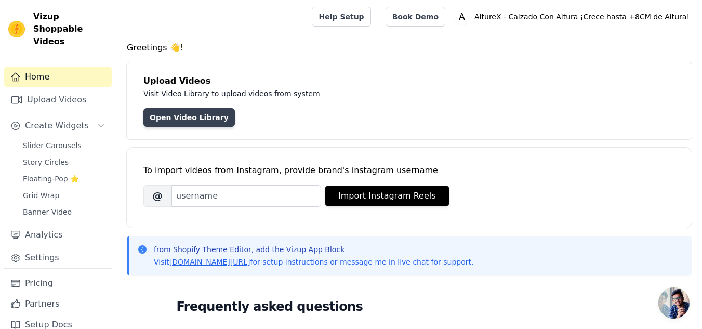
click at [201, 126] on link "Open Video Library" at bounding box center [188, 117] width 91 height 19
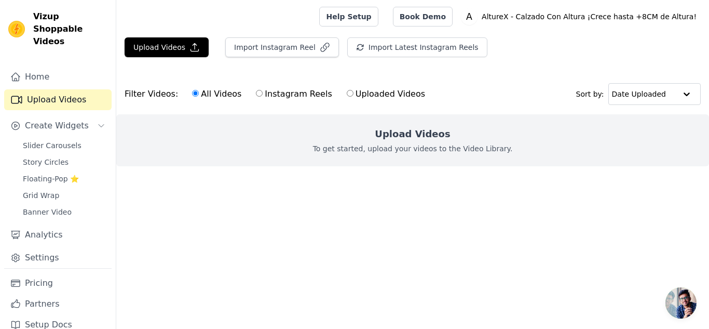
click at [385, 135] on h2 "Upload Videos" at bounding box center [412, 134] width 75 height 15
click at [375, 150] on p "To get started, upload your videos to the Video Library." at bounding box center [413, 148] width 200 height 10
click at [174, 45] on button "Upload Videos" at bounding box center [167, 47] width 84 height 20
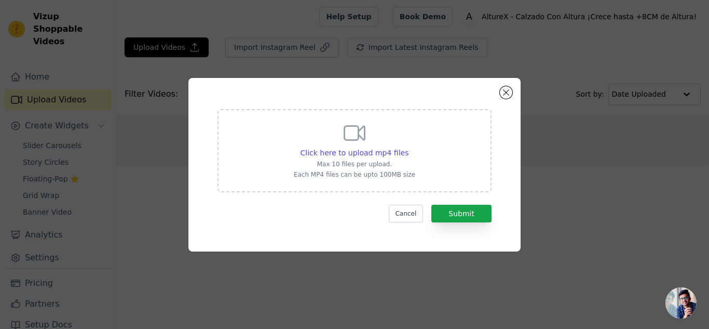
click at [402, 161] on p "Max 10 files per upload." at bounding box center [355, 164] width 122 height 8
click at [408, 147] on input "Click here to upload mp4 files Max 10 files per upload. Each MP4 files can be u…" at bounding box center [408, 147] width 1 height 1
click at [308, 21] on div "Click here to upload mp4 files Max 10 files per upload. Each MP4 files can be u…" at bounding box center [354, 164] width 709 height 329
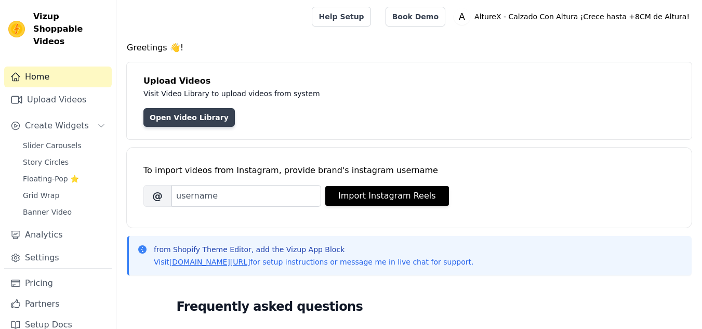
click at [203, 117] on link "Open Video Library" at bounding box center [188, 117] width 91 height 19
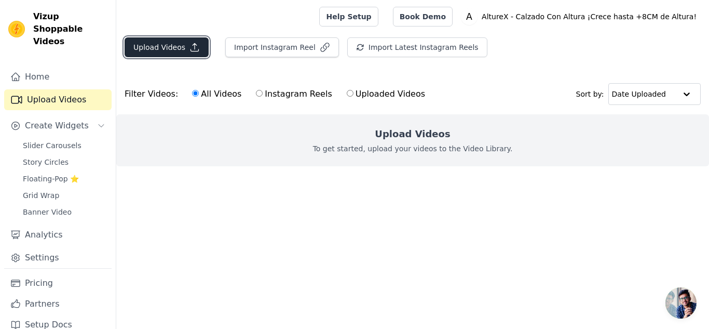
click at [180, 53] on button "Upload Videos" at bounding box center [167, 47] width 84 height 20
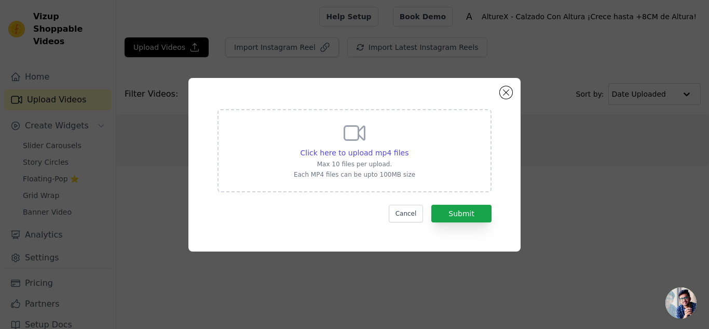
click at [371, 165] on p "Max 10 files per upload." at bounding box center [355, 164] width 122 height 8
click at [408, 147] on input "Click here to upload mp4 files Max 10 files per upload. Each MP4 files can be u…" at bounding box center [408, 147] width 1 height 1
click at [351, 180] on div "Click here to upload mp4 files Max 10 files per upload. Each MP4 files can be u…" at bounding box center [355, 150] width 274 height 83
click at [408, 147] on input "Click here to upload mp4 files Max 10 files per upload. Each MP4 files can be u…" at bounding box center [408, 147] width 1 height 1
type input "C:\fakepath\RESEÑA 3.mp4"
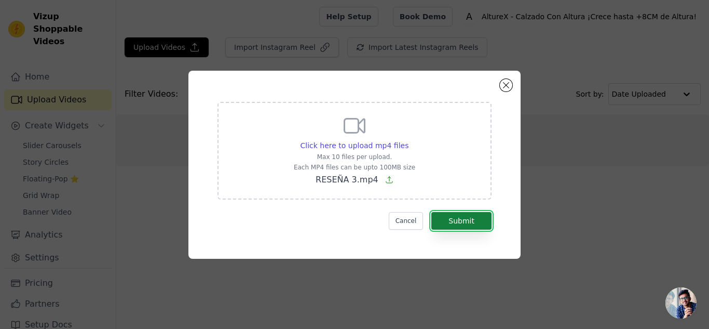
click at [455, 227] on button "Submit" at bounding box center [462, 221] width 60 height 18
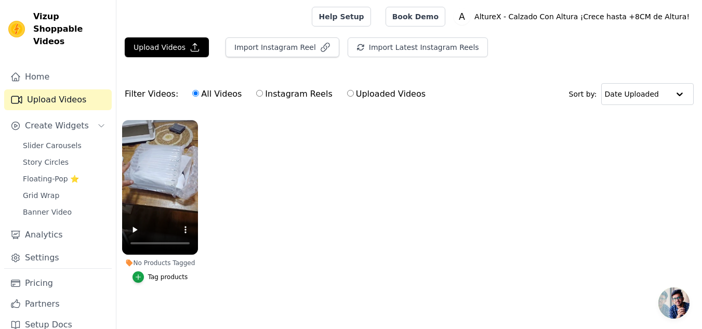
click at [171, 277] on div "Tag products" at bounding box center [168, 277] width 40 height 8
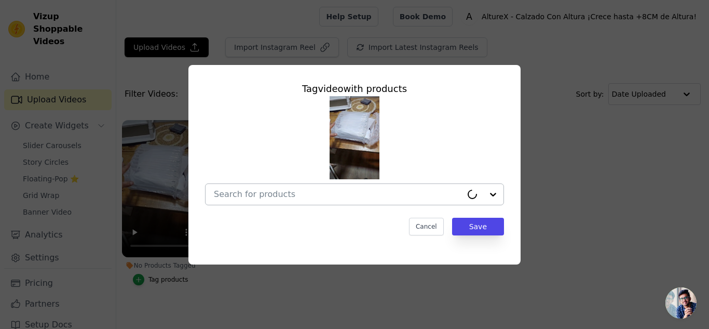
click at [362, 198] on input "No Products Tagged Tag video with products Cancel Save Tag products" at bounding box center [338, 194] width 248 height 10
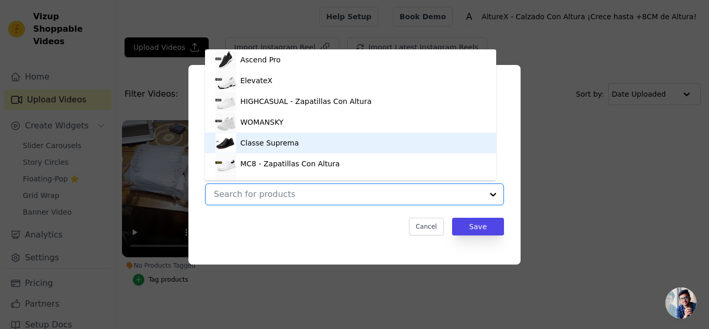
click at [340, 170] on div "MC8 - Zapatillas Con Altura" at bounding box center [351, 163] width 271 height 21
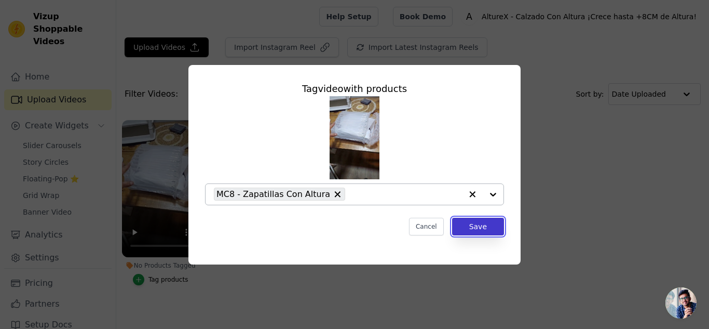
click at [478, 225] on button "Save" at bounding box center [478, 227] width 52 height 18
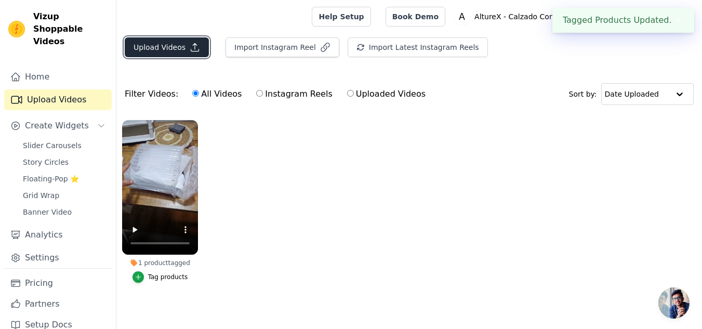
click at [182, 49] on button "Upload Videos" at bounding box center [167, 47] width 84 height 20
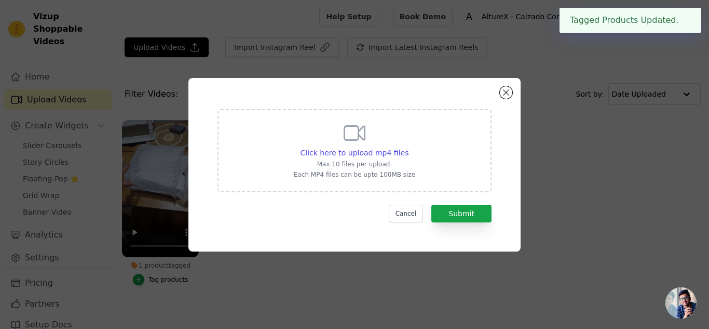
click at [394, 192] on form "Click here to upload mp4 files Max 10 files per upload. Each MP4 files can be u…" at bounding box center [355, 165] width 274 height 113
click at [358, 169] on div "Click here to upload mp4 files Max 10 files per upload. Each MP4 files can be u…" at bounding box center [355, 149] width 122 height 58
click at [408, 147] on input "Click here to upload mp4 files Max 10 files per upload. Each MP4 files can be u…" at bounding box center [408, 147] width 1 height 1
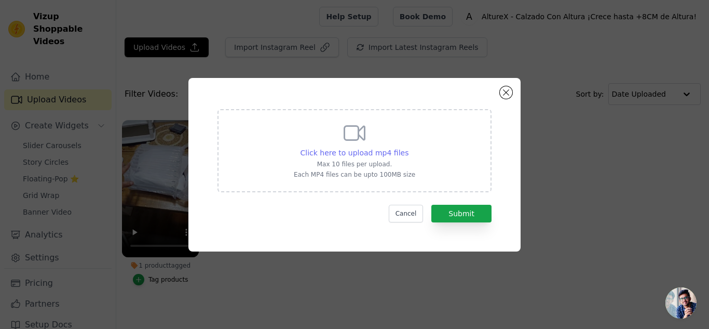
click at [384, 155] on span "Click here to upload mp4 files" at bounding box center [355, 153] width 109 height 8
click at [408, 147] on input "Click here to upload mp4 files Max 10 files per upload. Each MP4 files can be u…" at bounding box center [408, 147] width 1 height 1
click at [460, 12] on div "Click here to upload mp4 files Max 10 files per upload. Each MP4 files can be u…" at bounding box center [354, 164] width 709 height 329
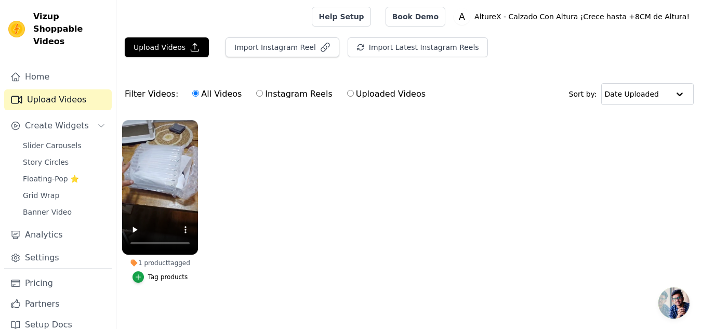
click at [133, 87] on div "Filter Videos: All Videos Instagram Reels Uploaded Videos" at bounding box center [278, 94] width 306 height 24
click at [177, 48] on button "Upload Videos" at bounding box center [167, 47] width 84 height 20
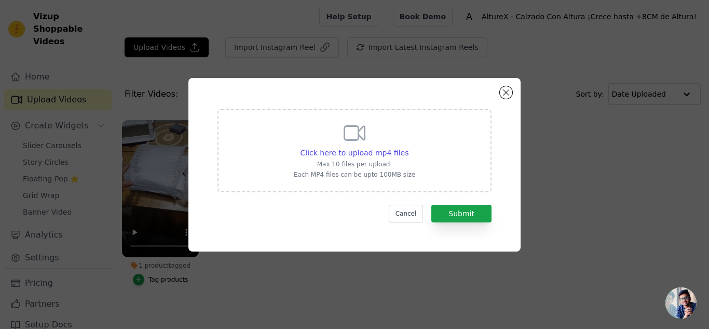
click at [347, 145] on div "Click here to upload mp4 files Max 10 files per upload. Each MP4 files can be u…" at bounding box center [355, 149] width 122 height 58
click at [408, 147] on input "Click here to upload mp4 files Max 10 files per upload. Each MP4 files can be u…" at bounding box center [408, 147] width 1 height 1
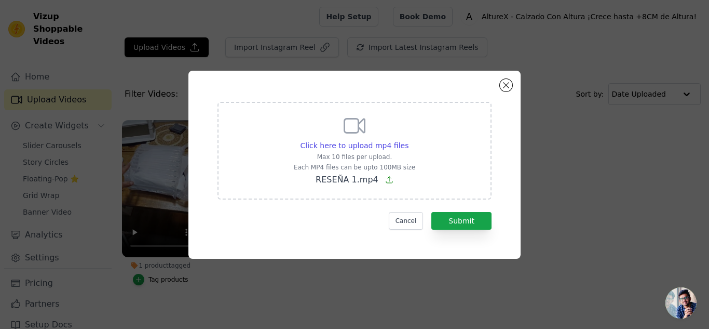
click at [445, 210] on form "Click here to upload mp4 files Max 10 files per upload. Each MP4 files can be u…" at bounding box center [355, 166] width 274 height 128
click at [452, 218] on button "Submit" at bounding box center [462, 221] width 60 height 18
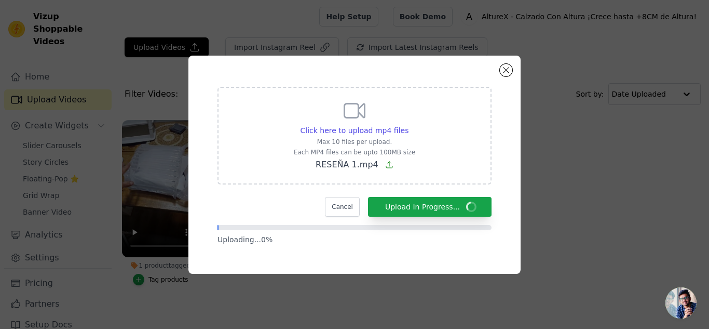
click at [384, 115] on div "Click here to upload mp4 files Max 10 files per upload. Each MP4 files can be u…" at bounding box center [355, 134] width 122 height 73
click at [408, 125] on input "Click here to upload mp4 files Max 10 files per upload. Each MP4 files can be u…" at bounding box center [408, 125] width 1 height 1
type input "C:\fakepath\RESEÑA 2.mp4"
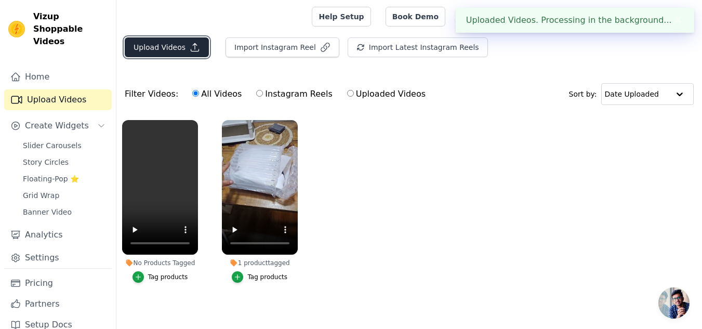
click at [184, 52] on button "Upload Videos" at bounding box center [167, 47] width 84 height 20
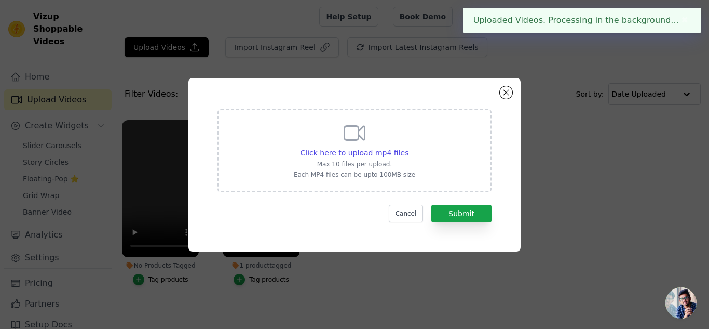
click at [306, 140] on div "Click here to upload mp4 files Max 10 files per upload. Each MP4 files can be u…" at bounding box center [355, 149] width 122 height 58
click at [408, 147] on input "Click here to upload mp4 files Max 10 files per upload. Each MP4 files can be u…" at bounding box center [408, 147] width 1 height 1
type input "C:\fakepath\RESEÑA 2.mp4"
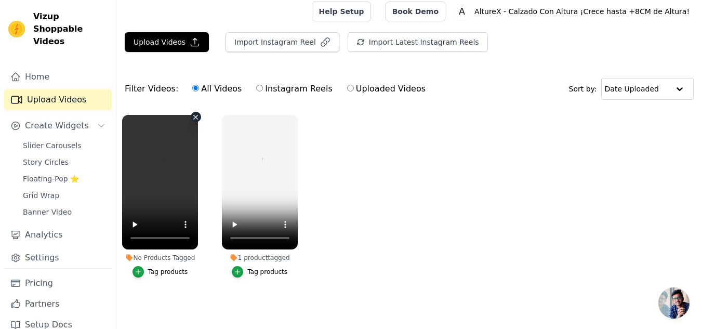
scroll to position [10, 0]
drag, startPoint x: 250, startPoint y: 266, endPoint x: 157, endPoint y: 263, distance: 93.0
click at [157, 260] on ul "No Products Tagged Tag products 1 product tagged Tag products" at bounding box center [408, 206] width 585 height 195
click at [157, 267] on div "Tag products" at bounding box center [168, 271] width 40 height 8
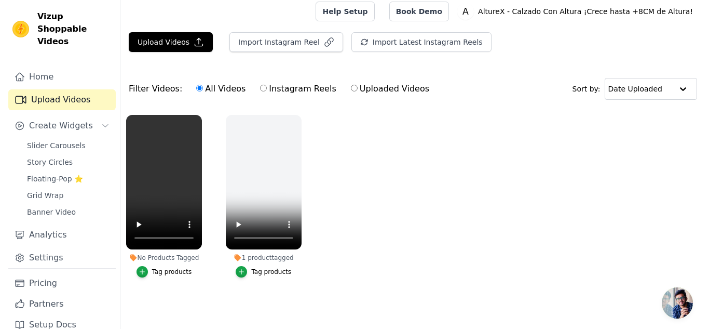
scroll to position [0, 0]
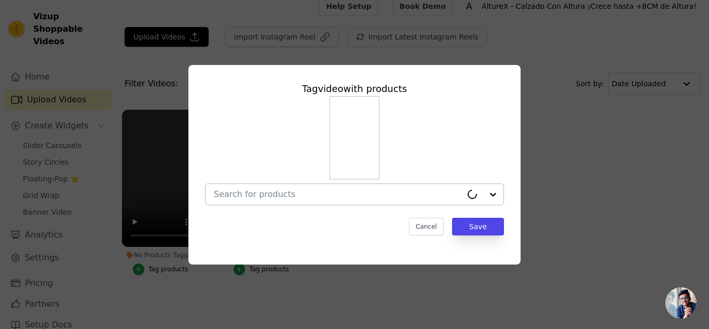
click at [342, 185] on div at bounding box center [338, 194] width 248 height 21
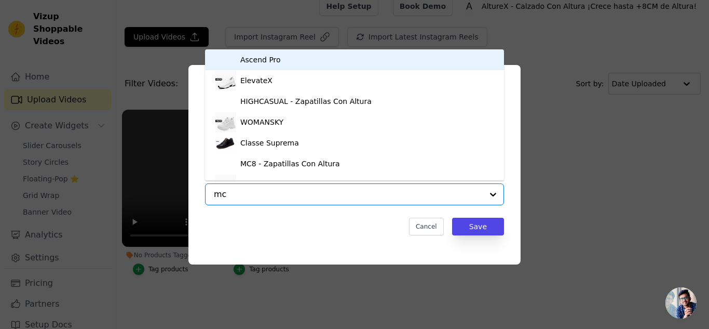
type input "mc8"
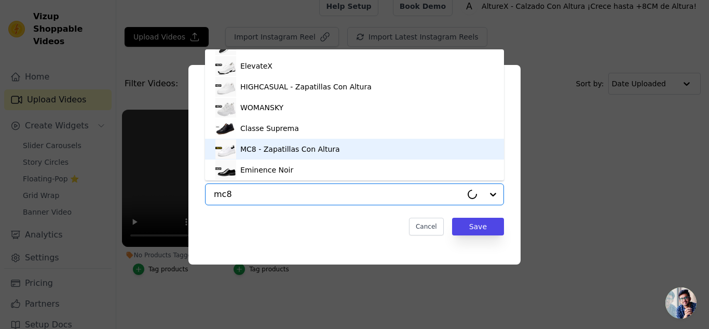
click at [294, 150] on div "MC8 - Zapatillas Con Altura" at bounding box center [290, 149] width 100 height 10
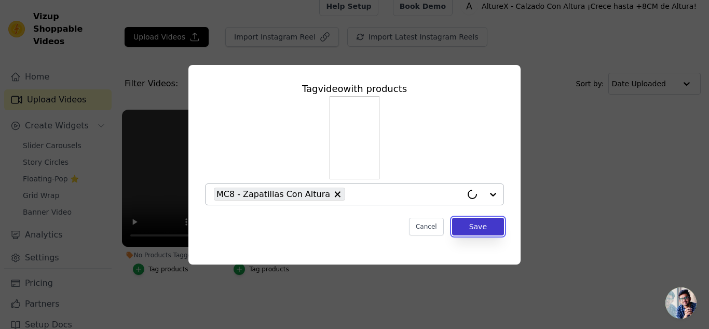
click at [472, 233] on button "Save" at bounding box center [478, 227] width 52 height 18
click at [475, 225] on button "Save" at bounding box center [478, 227] width 52 height 18
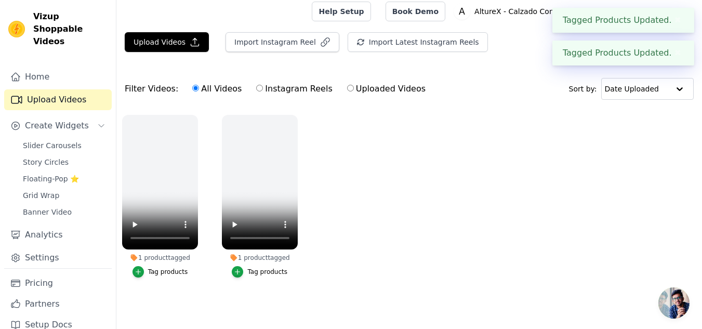
scroll to position [10, 0]
click at [183, 38] on button "Upload Videos" at bounding box center [167, 42] width 84 height 20
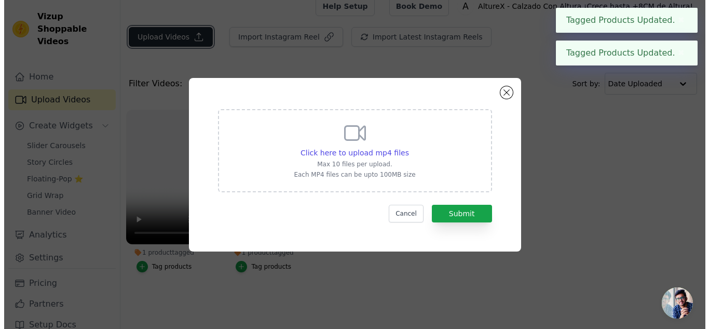
scroll to position [0, 0]
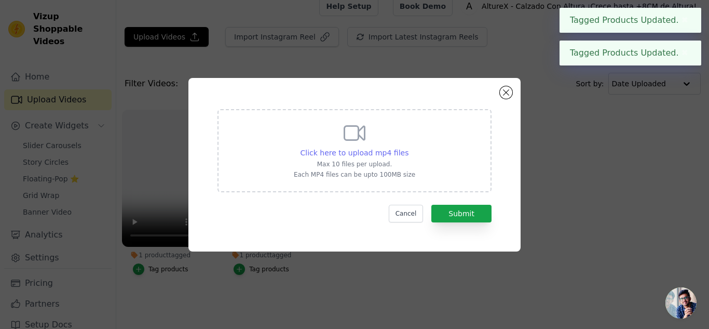
click at [343, 152] on span "Click here to upload mp4 files" at bounding box center [355, 153] width 109 height 8
click at [408, 147] on input "Click here to upload mp4 files Max 10 files per upload. Each MP4 files can be u…" at bounding box center [408, 147] width 1 height 1
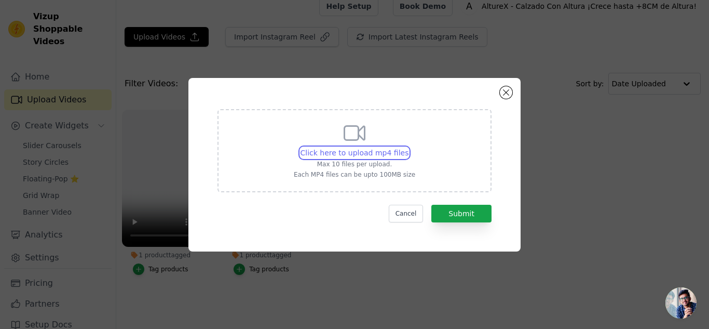
type input "C:\fakepath\RESEÑA 2.mp4"
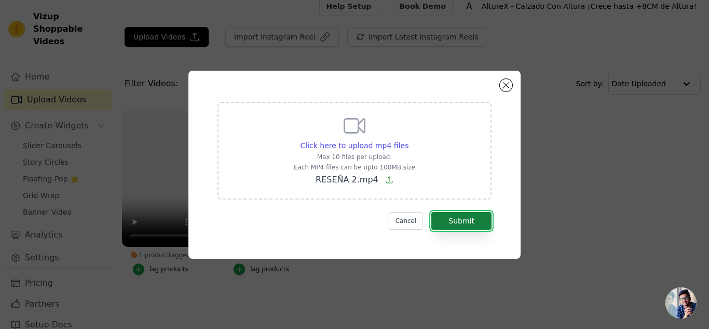
click at [465, 219] on button "Submit" at bounding box center [462, 221] width 60 height 18
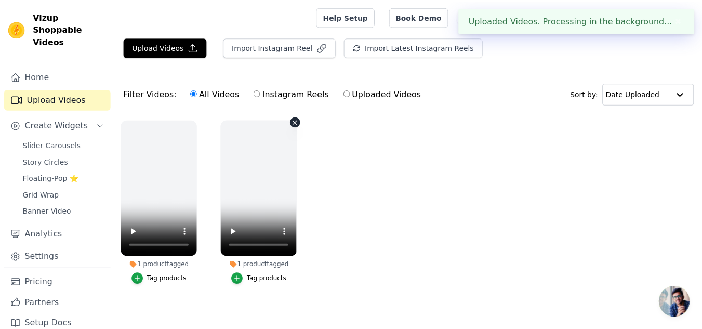
scroll to position [10, 0]
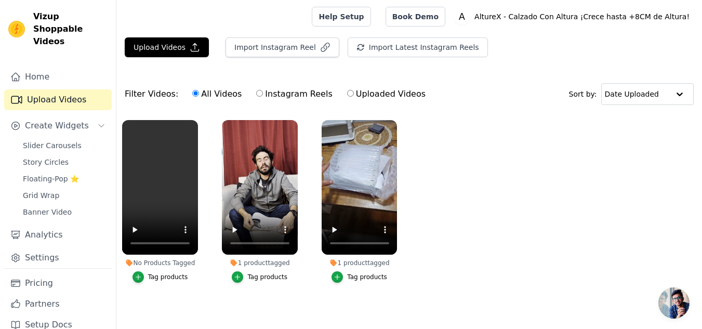
click at [161, 272] on button "Tag products" at bounding box center [160, 276] width 56 height 11
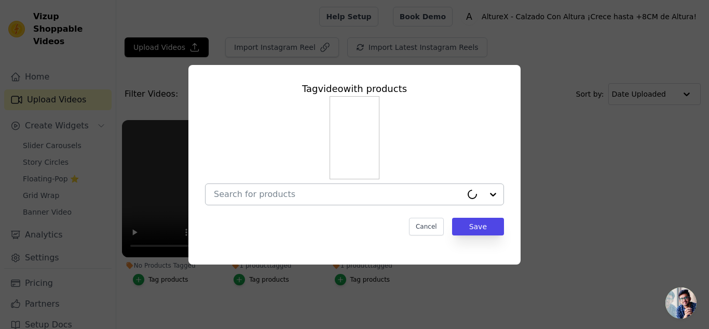
click at [305, 184] on div at bounding box center [338, 194] width 248 height 21
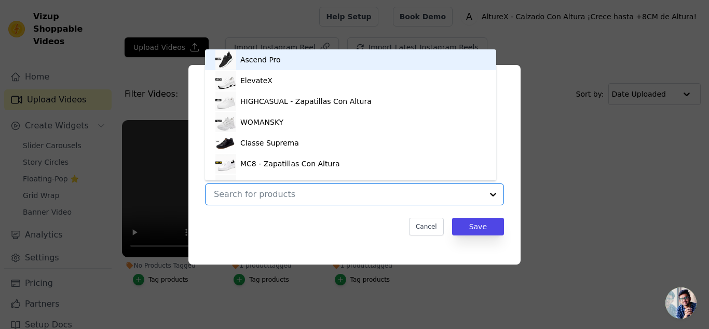
scroll to position [15, 0]
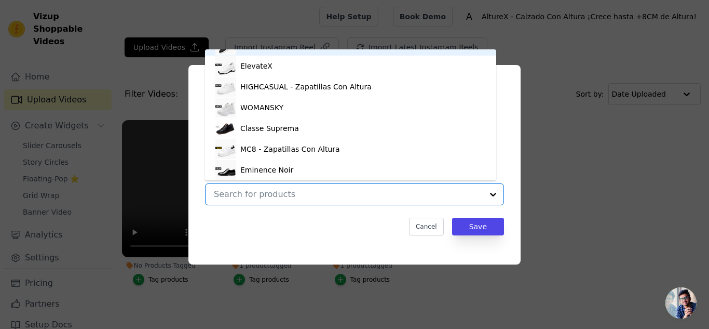
click at [308, 163] on div "Eminence Noir" at bounding box center [351, 169] width 271 height 21
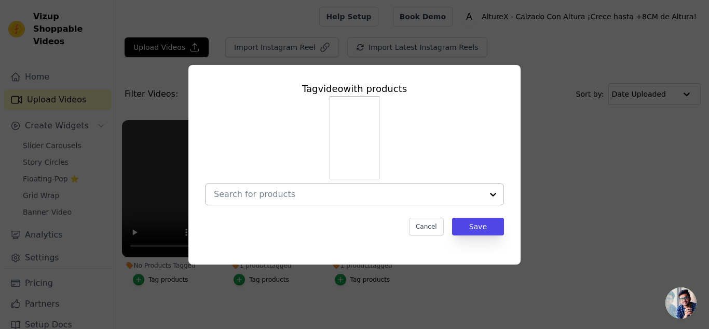
click at [281, 193] on input "No Products Tagged Tag video with products Cancel Save Tag products" at bounding box center [348, 194] width 269 height 10
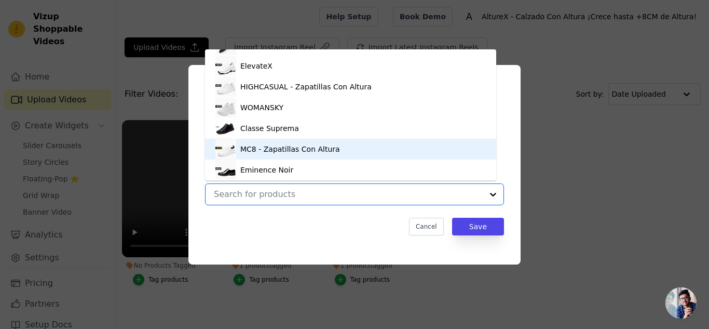
click at [282, 153] on div "MC8 - Zapatillas Con Altura" at bounding box center [290, 149] width 100 height 10
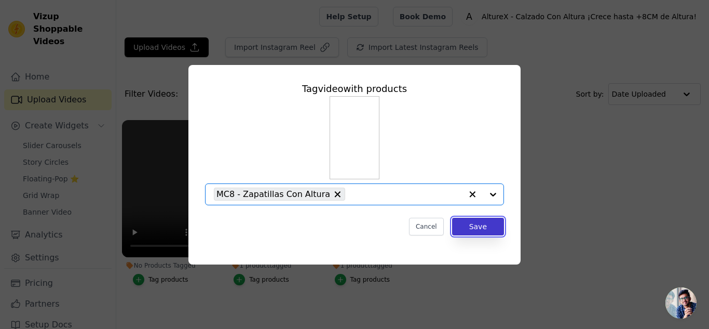
click at [465, 233] on button "Save" at bounding box center [478, 227] width 52 height 18
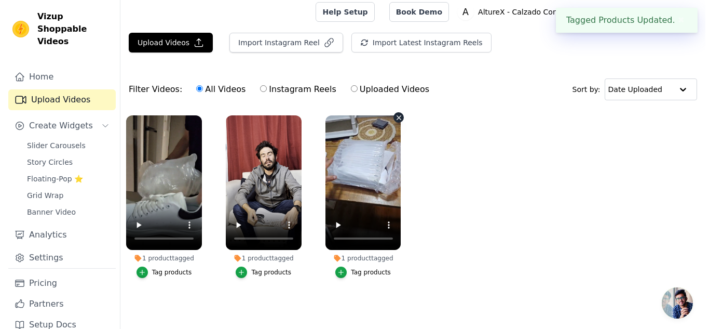
scroll to position [0, 0]
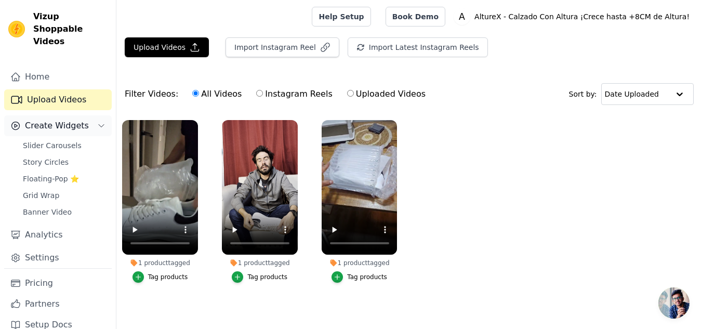
click at [53, 119] on span "Create Widgets" at bounding box center [57, 125] width 64 height 12
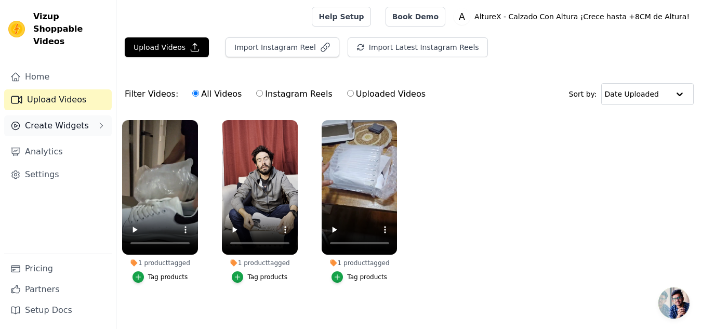
click at [52, 119] on span "Create Widgets" at bounding box center [57, 125] width 64 height 12
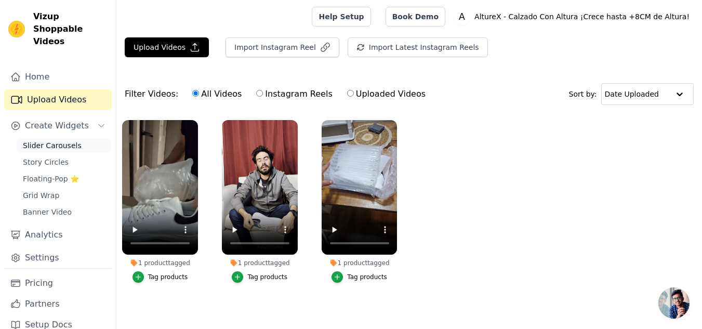
click at [56, 140] on span "Slider Carousels" at bounding box center [52, 145] width 59 height 10
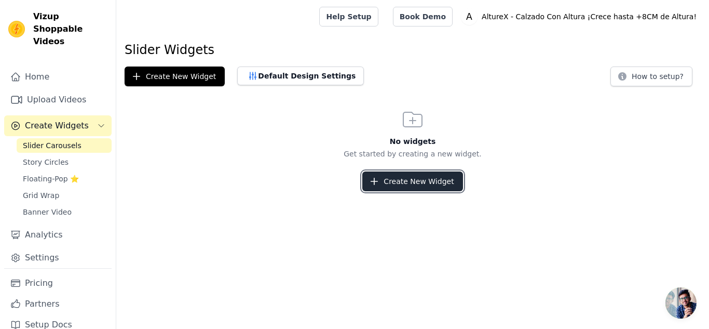
click at [424, 186] on button "Create New Widget" at bounding box center [412, 181] width 100 height 20
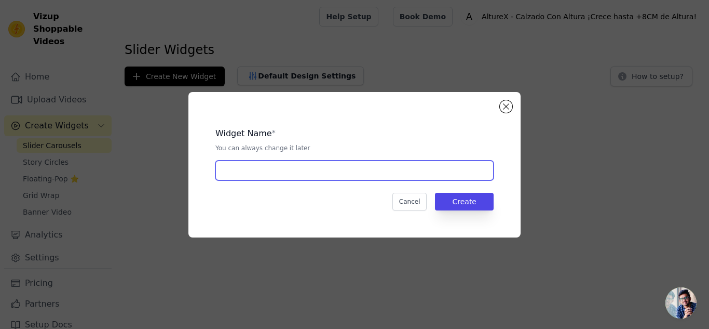
click at [304, 171] on input "text" at bounding box center [355, 170] width 278 height 20
type input "RESEÑAS CLIENTES"
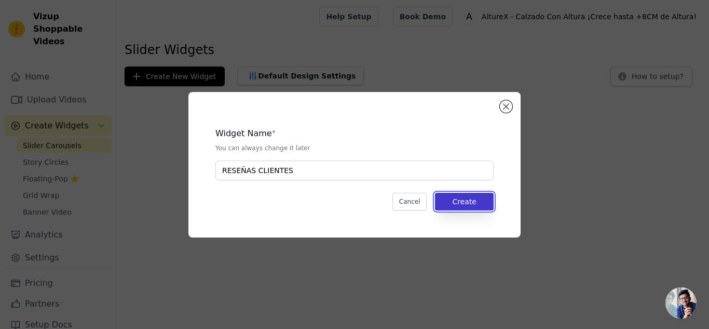
click at [470, 197] on button "Create" at bounding box center [464, 202] width 59 height 18
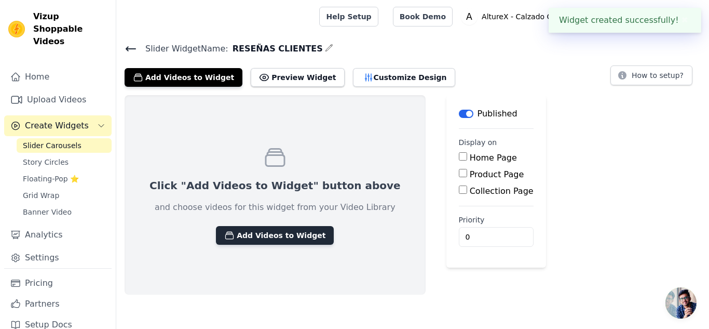
click at [276, 238] on button "Add Videos to Widget" at bounding box center [275, 235] width 118 height 19
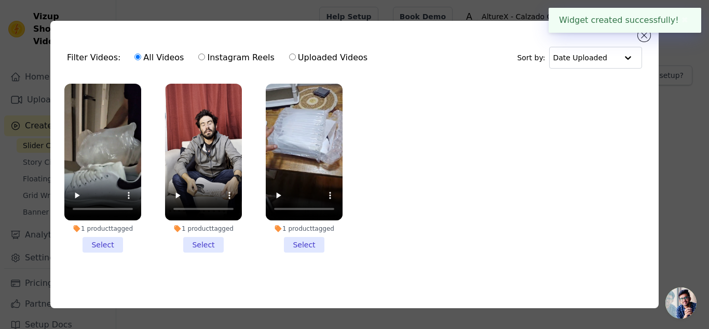
click at [107, 239] on li "1 product tagged Select" at bounding box center [102, 168] width 77 height 169
click at [0, 0] on input "1 product tagged Select" at bounding box center [0, 0] width 0 height 0
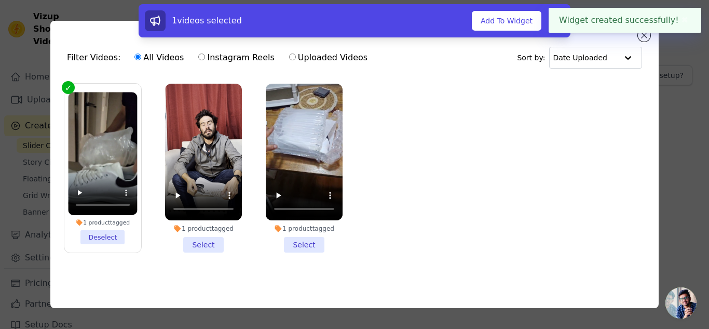
click at [193, 237] on li "1 product tagged Select" at bounding box center [203, 168] width 77 height 169
click at [0, 0] on input "1 product tagged Select" at bounding box center [0, 0] width 0 height 0
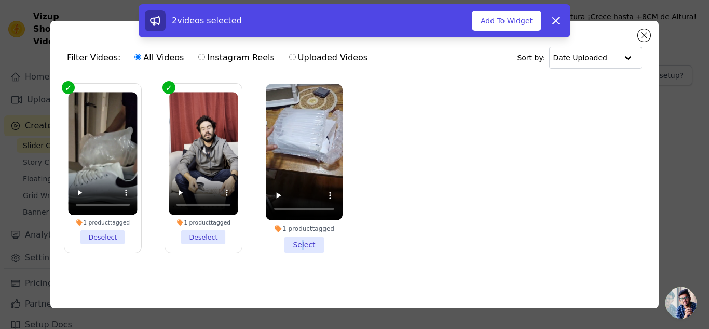
click at [305, 237] on li "1 product tagged Select" at bounding box center [304, 168] width 77 height 169
click at [303, 241] on li "1 product tagged Select" at bounding box center [304, 168] width 77 height 169
click at [0, 0] on input "1 product tagged Select" at bounding box center [0, 0] width 0 height 0
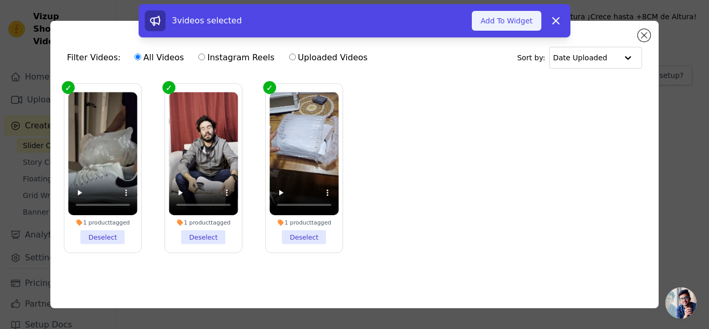
click at [509, 21] on button "Add To Widget" at bounding box center [507, 21] width 70 height 20
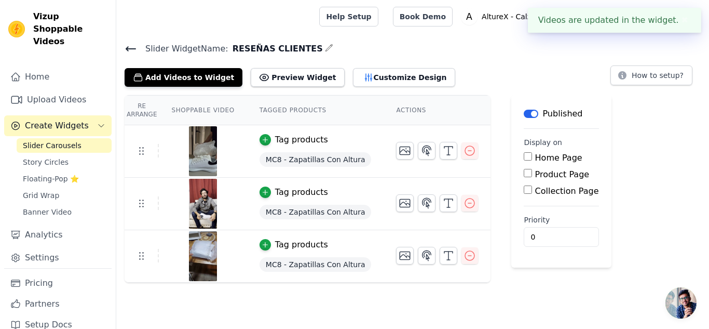
click at [524, 172] on input "Product Page" at bounding box center [528, 173] width 8 height 8
checkbox input "true"
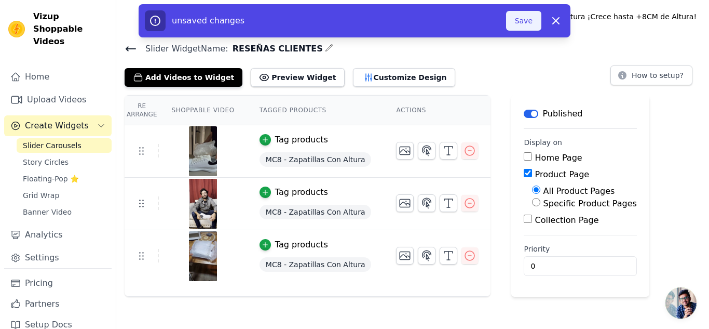
click at [526, 24] on button "Save" at bounding box center [523, 21] width 35 height 20
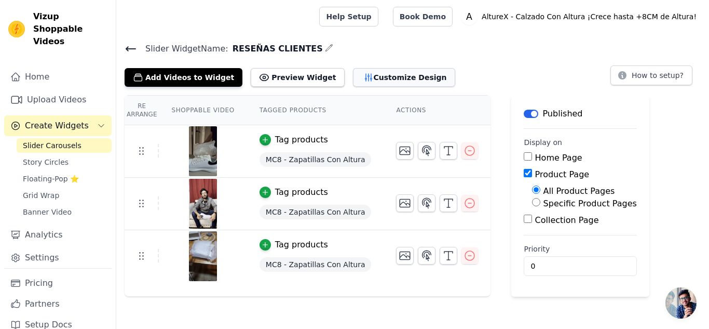
click at [383, 81] on button "Customize Design" at bounding box center [404, 77] width 102 height 19
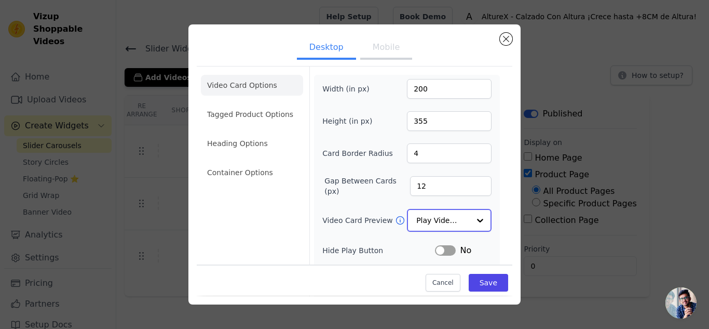
drag, startPoint x: 411, startPoint y: 220, endPoint x: 415, endPoint y: 218, distance: 5.3
click at [411, 220] on div "Play Video In Loop" at bounding box center [449, 220] width 85 height 23
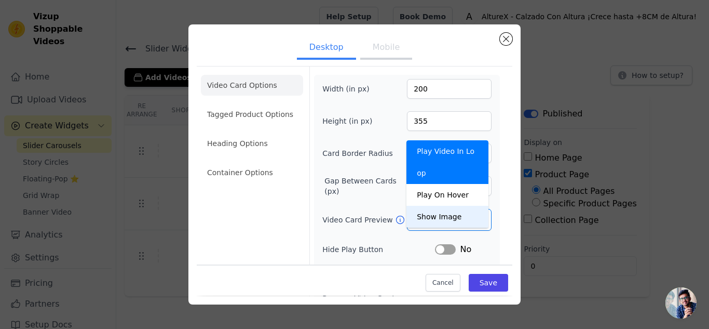
click at [377, 184] on label "Gap Between Cards (px)" at bounding box center [368, 186] width 86 height 21
click at [410, 184] on input "12" at bounding box center [451, 186] width 82 height 20
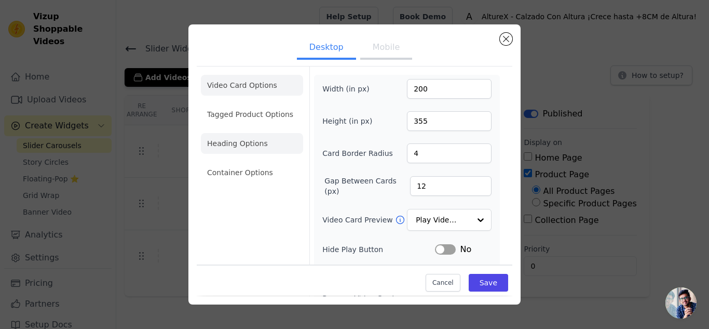
click at [249, 137] on li "Heading Options" at bounding box center [252, 143] width 102 height 21
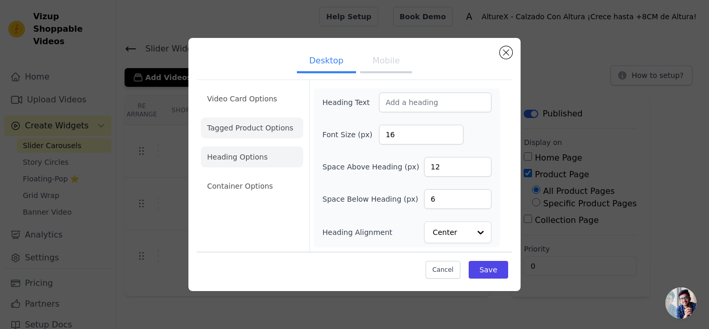
click at [268, 176] on li "Tagged Product Options" at bounding box center [252, 186] width 102 height 21
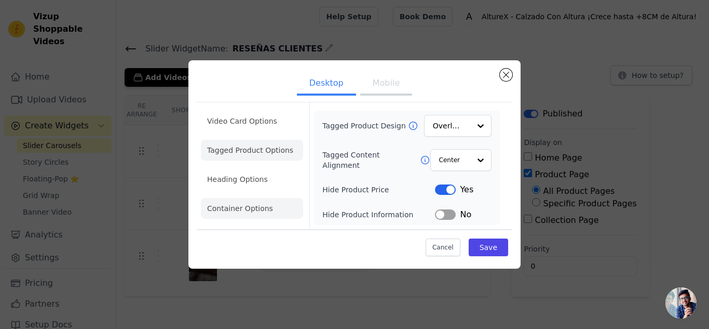
click at [275, 209] on li "Container Options" at bounding box center [252, 208] width 102 height 21
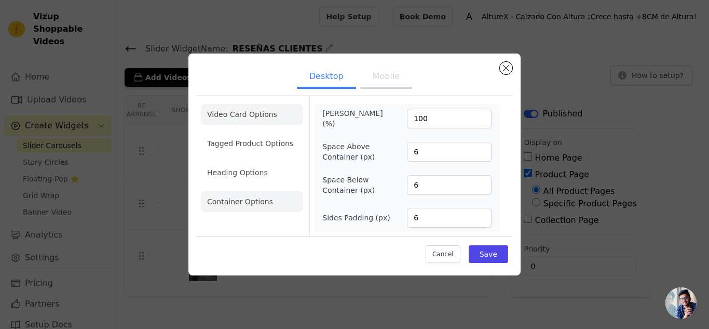
click at [251, 133] on li "Video Card Options" at bounding box center [252, 143] width 102 height 21
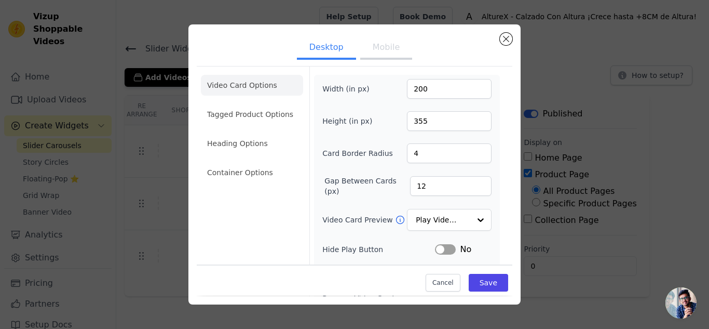
click at [374, 49] on button "Mobile" at bounding box center [386, 48] width 52 height 23
drag, startPoint x: 364, startPoint y: 88, endPoint x: 328, endPoint y: 88, distance: 35.3
click at [328, 88] on label "Width (in px)" at bounding box center [350, 89] width 57 height 10
click at [398, 97] on div "Width (in px) 200" at bounding box center [406, 89] width 169 height 20
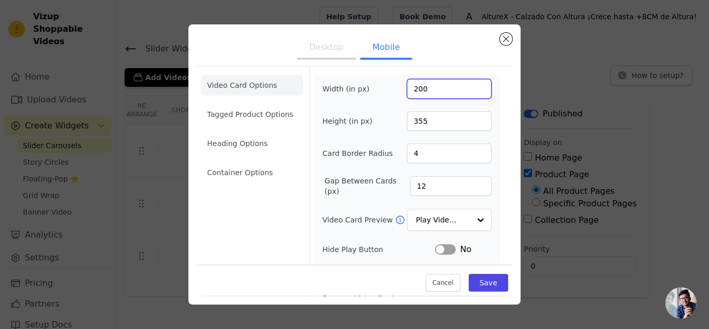
drag, startPoint x: 415, startPoint y: 89, endPoint x: 383, endPoint y: 85, distance: 32.5
click at [384, 85] on div "Width (in px) 200" at bounding box center [406, 89] width 169 height 20
type input "1000"
click at [502, 115] on div "Video Card Options Tagged Product Options Heading Options Container Options Wid…" at bounding box center [355, 244] width 316 height 356
click at [487, 277] on button "Save" at bounding box center [488, 283] width 39 height 18
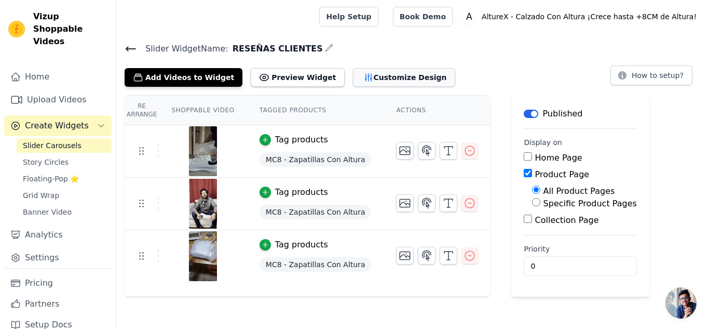
click at [397, 73] on button "Customize Design" at bounding box center [404, 77] width 102 height 19
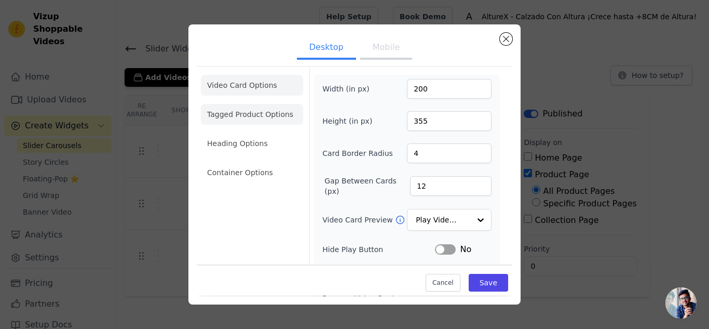
click at [270, 162] on li "Tagged Product Options" at bounding box center [252, 172] width 102 height 21
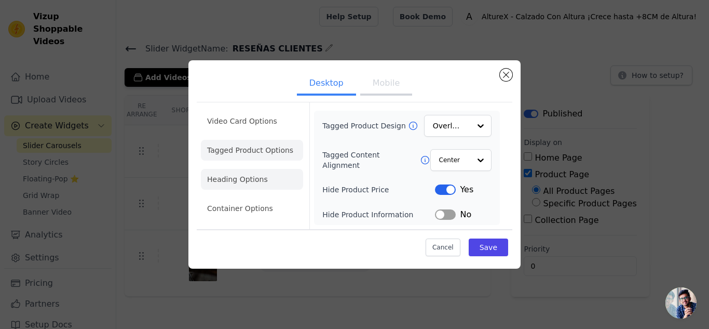
click at [266, 185] on li "Heading Options" at bounding box center [252, 179] width 102 height 21
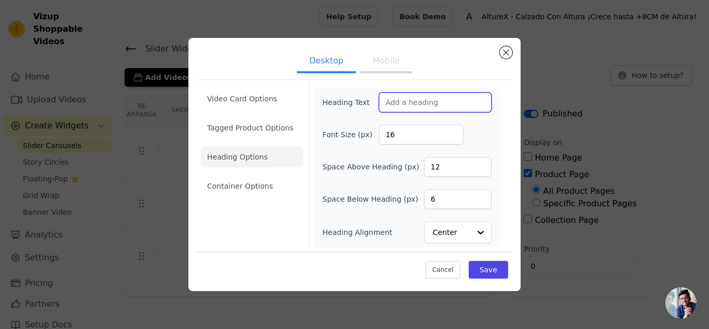
click at [413, 106] on input "Heading Text" at bounding box center [435, 102] width 113 height 20
type input "RESEÑAS CLIENTES"
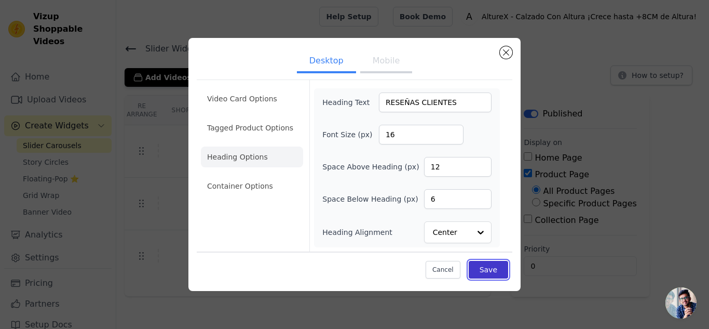
click at [496, 268] on button "Save" at bounding box center [488, 270] width 39 height 18
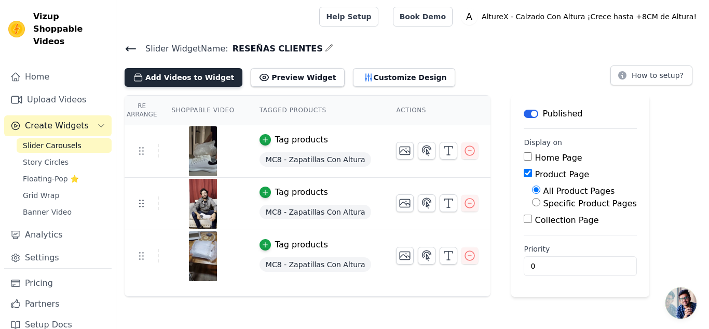
click at [226, 76] on button "Add Videos to Widget" at bounding box center [184, 77] width 118 height 19
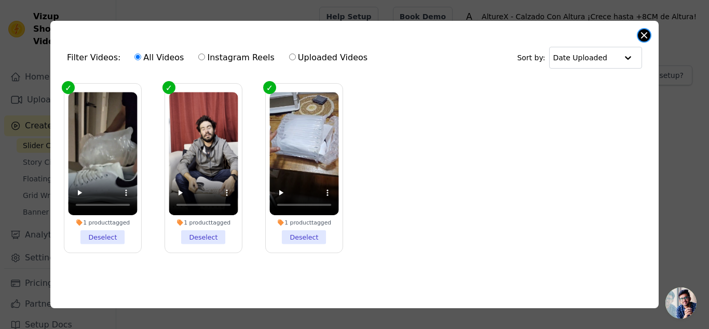
click at [645, 34] on button "Close modal" at bounding box center [644, 35] width 12 height 12
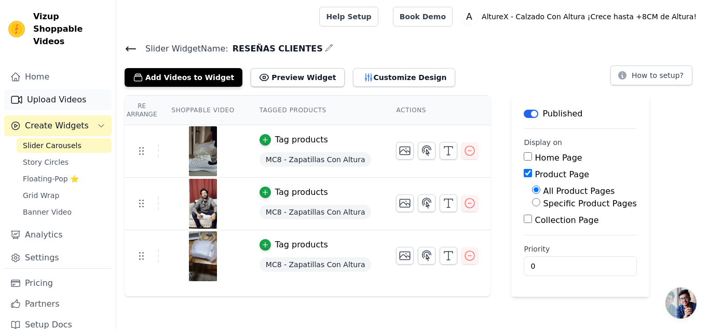
click at [70, 89] on link "Upload Videos" at bounding box center [57, 99] width 107 height 21
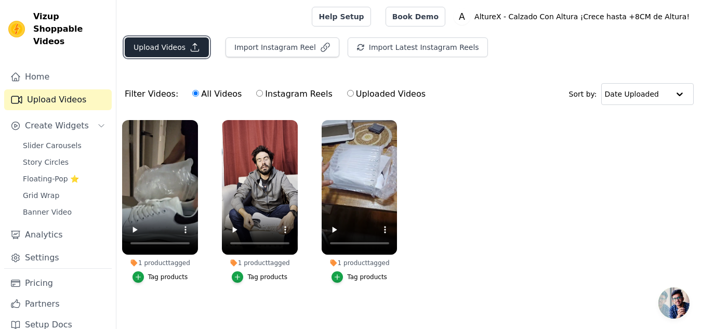
click at [177, 47] on button "Upload Videos" at bounding box center [167, 47] width 84 height 20
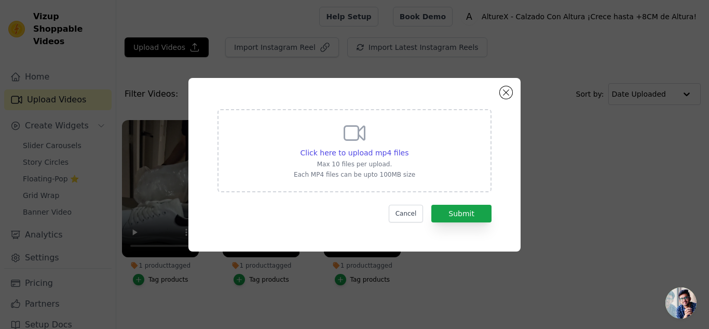
click at [335, 141] on div "Click here to upload mp4 files Max 10 files per upload. Each MP4 files can be u…" at bounding box center [355, 149] width 122 height 58
click at [408, 147] on input "Click here to upload mp4 files Max 10 files per upload. Each MP4 files can be u…" at bounding box center [408, 147] width 1 height 1
click at [329, 154] on span "Click here to upload mp4 files" at bounding box center [355, 153] width 109 height 8
click at [408, 147] on input "Click here to upload mp4 files Max 10 files per upload. Each MP4 files can be u…" at bounding box center [408, 147] width 1 height 1
type input "C:\fakepath\copy_B67D0C19-CC1B-4FC2-85ED-6A56C0AB8233.mp4"
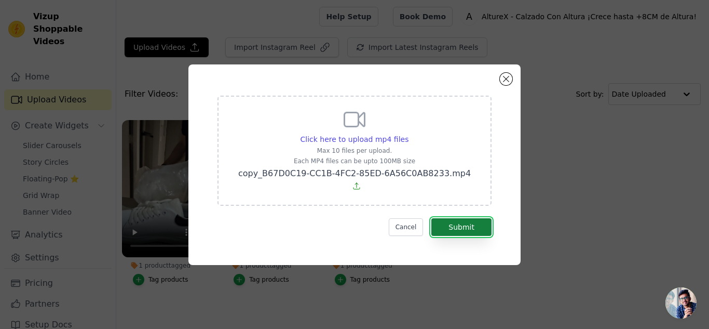
click at [471, 226] on button "Submit" at bounding box center [462, 227] width 60 height 18
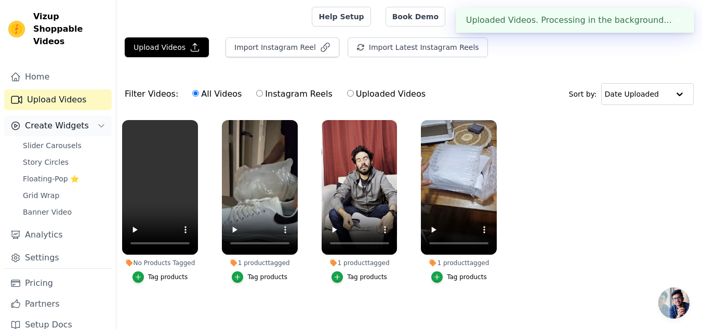
click at [53, 119] on span "Create Widgets" at bounding box center [57, 125] width 64 height 12
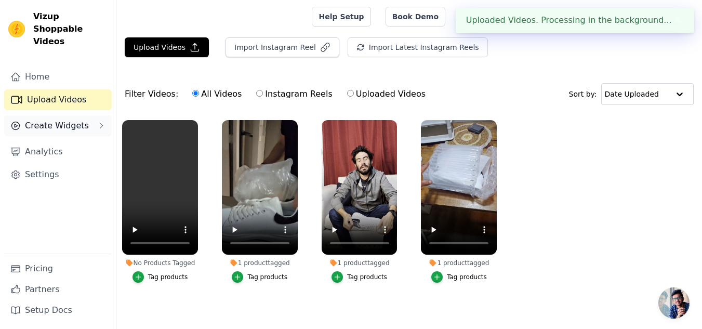
click at [62, 119] on span "Create Widgets" at bounding box center [57, 125] width 64 height 12
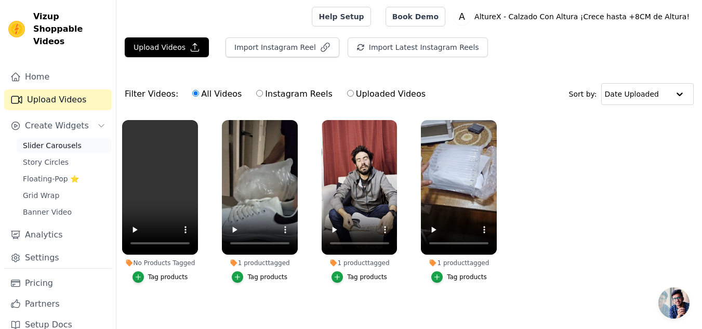
click at [68, 138] on link "Slider Carousels" at bounding box center [64, 145] width 95 height 15
click at [152, 276] on div "Tag products" at bounding box center [168, 277] width 40 height 8
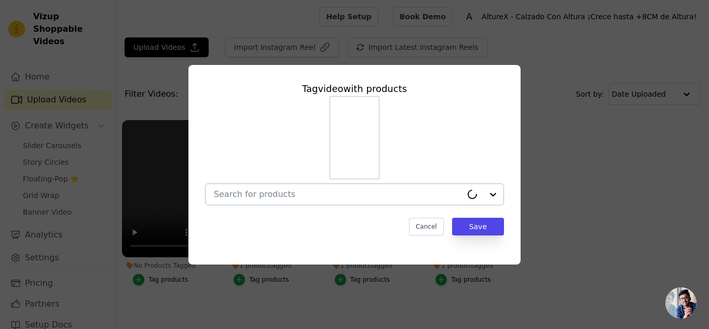
click at [328, 203] on div at bounding box center [338, 194] width 248 height 21
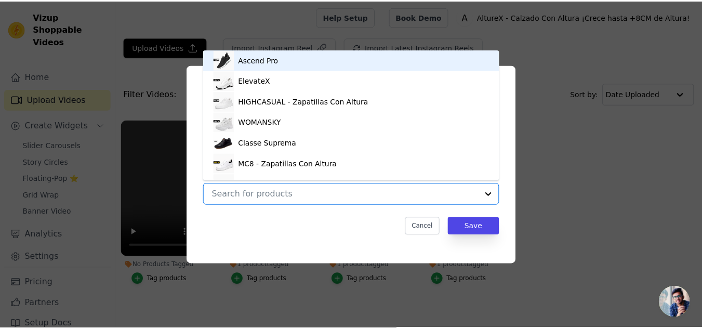
scroll to position [15, 0]
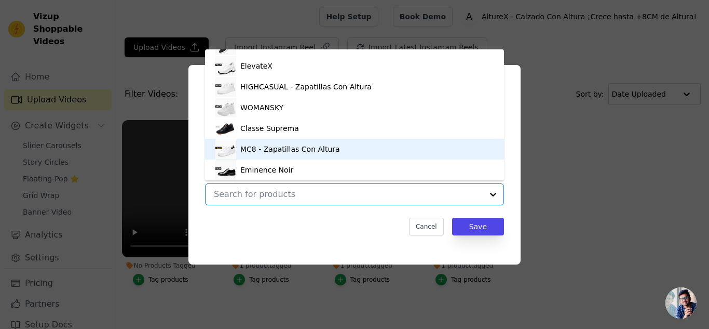
click at [306, 150] on div "MC8 - Zapatillas Con Altura" at bounding box center [290, 149] width 100 height 10
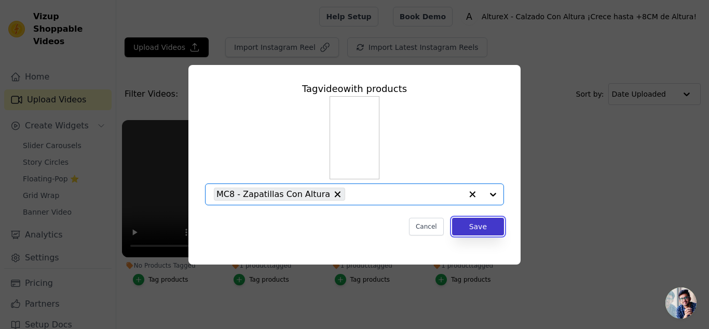
click at [475, 229] on button "Save" at bounding box center [478, 227] width 52 height 18
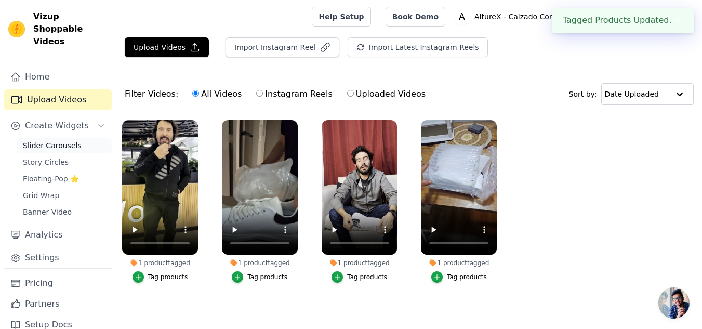
click at [63, 140] on span "Slider Carousels" at bounding box center [52, 145] width 59 height 10
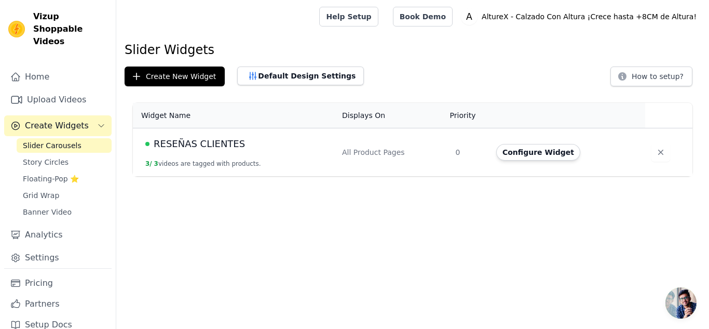
click at [241, 149] on div "RESEÑAS CLIENTES" at bounding box center [237, 144] width 184 height 15
click at [551, 150] on button "Configure Widget" at bounding box center [538, 152] width 84 height 17
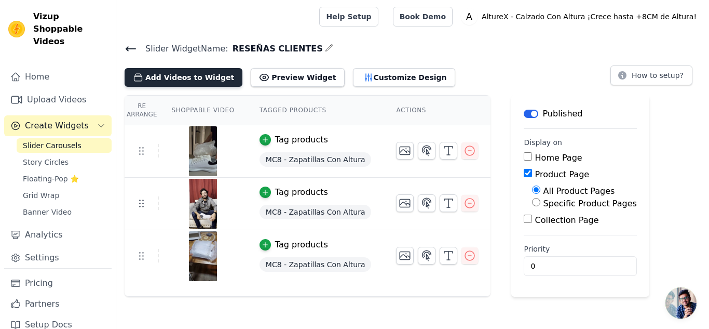
click at [191, 81] on button "Add Videos to Widget" at bounding box center [184, 77] width 118 height 19
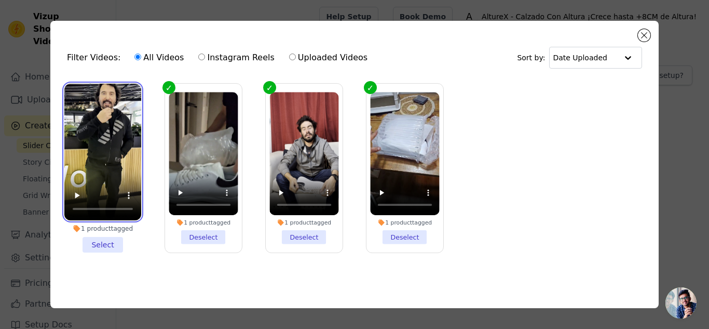
click at [121, 116] on video at bounding box center [102, 152] width 77 height 137
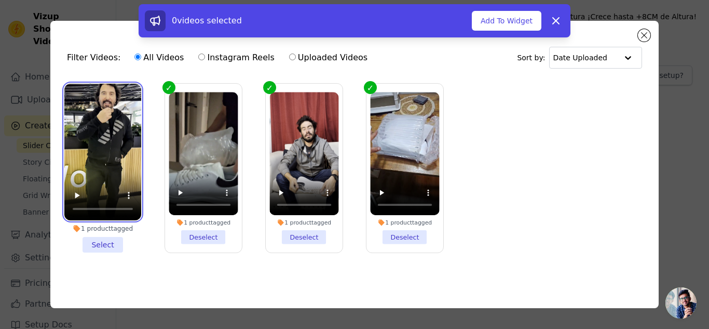
click at [121, 116] on video at bounding box center [102, 152] width 77 height 137
click at [82, 125] on video at bounding box center [102, 152] width 77 height 137
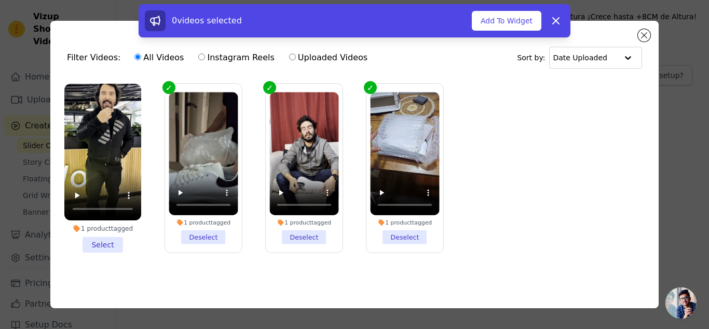
click at [109, 240] on li "1 product tagged Select" at bounding box center [102, 168] width 77 height 169
click at [0, 0] on input "1 product tagged Select" at bounding box center [0, 0] width 0 height 0
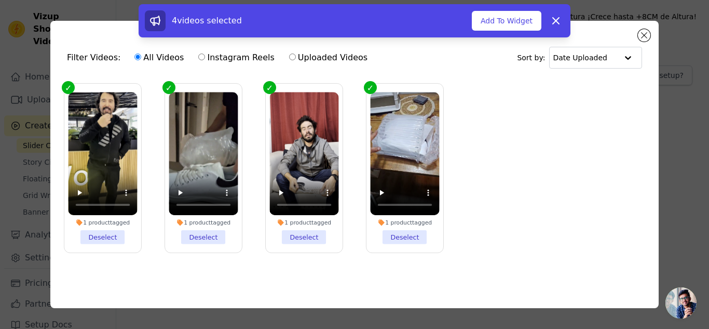
click at [499, 32] on div "4 videos selected Add To Widget Dismiss" at bounding box center [355, 20] width 432 height 33
click at [508, 22] on button "Add To Widget" at bounding box center [507, 21] width 70 height 20
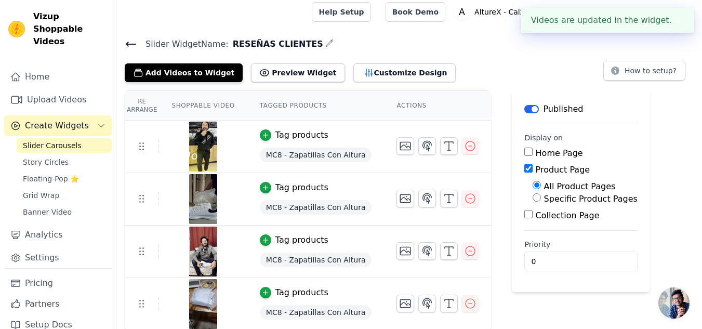
scroll to position [6, 0]
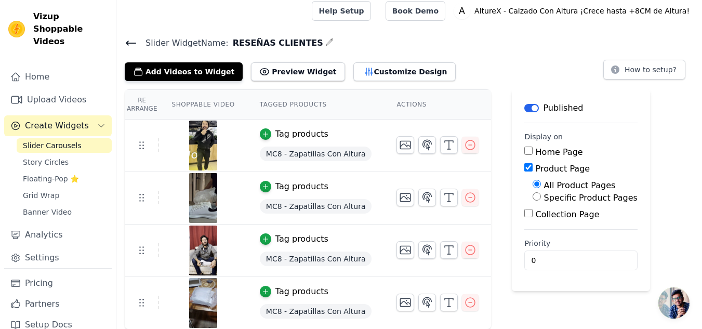
click at [524, 152] on input "Home Page" at bounding box center [528, 150] width 8 height 8
checkbox input "true"
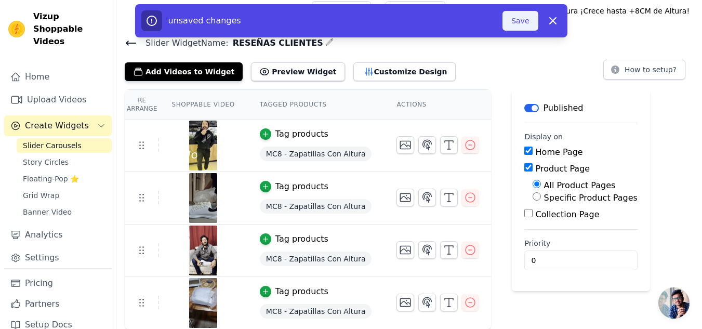
click at [527, 12] on button "Save" at bounding box center [519, 21] width 35 height 20
click at [526, 25] on button "Save" at bounding box center [519, 21] width 35 height 20
